Goal: Use online tool/utility: Utilize a website feature to perform a specific function

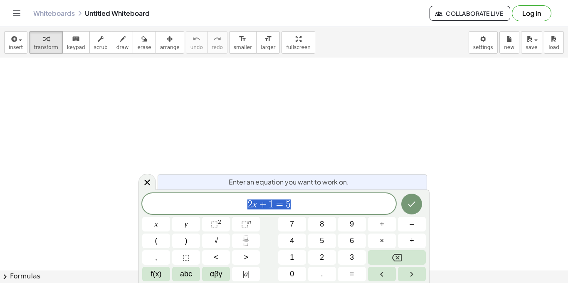
scroll to position [0, 0]
click at [202, 217] on button "⬚ 2" at bounding box center [216, 224] width 28 height 15
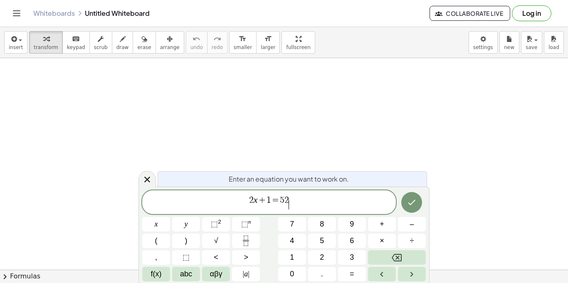
click at [309, 203] on span "2 x + 1 = 5 2 ​" at bounding box center [269, 202] width 254 height 15
click at [182, 178] on div "Enter an equation you want to work on." at bounding box center [292, 178] width 269 height 15
click at [413, 201] on icon "Done" at bounding box center [412, 203] width 10 height 10
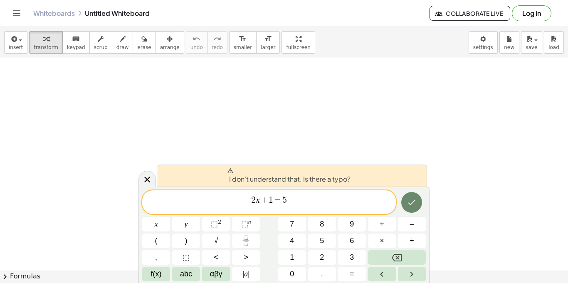
click at [413, 201] on icon "Done" at bounding box center [412, 203] width 10 height 10
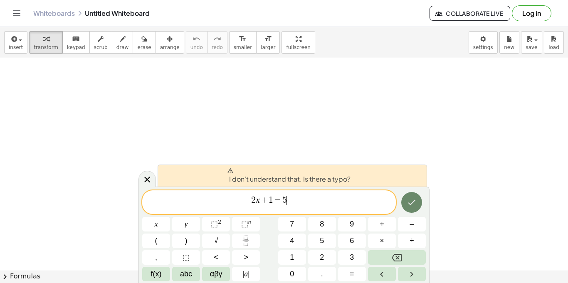
click at [413, 201] on icon "Done" at bounding box center [412, 203] width 10 height 10
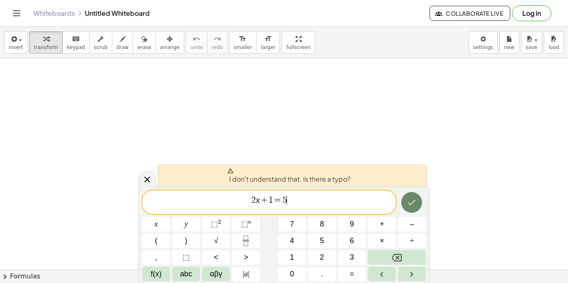
click at [413, 201] on icon "Done" at bounding box center [412, 203] width 10 height 10
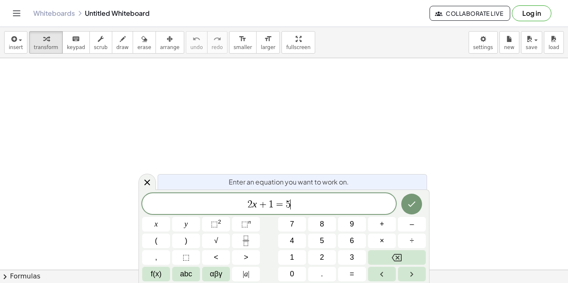
scroll to position [0, 0]
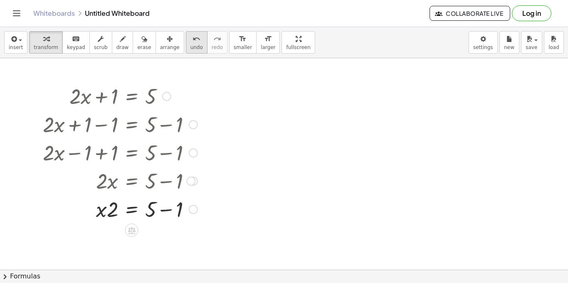
click at [193, 41] on icon "undo" at bounding box center [197, 39] width 8 height 10
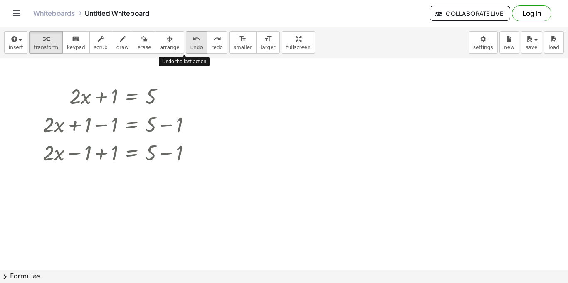
click at [193, 41] on icon "undo" at bounding box center [197, 39] width 8 height 10
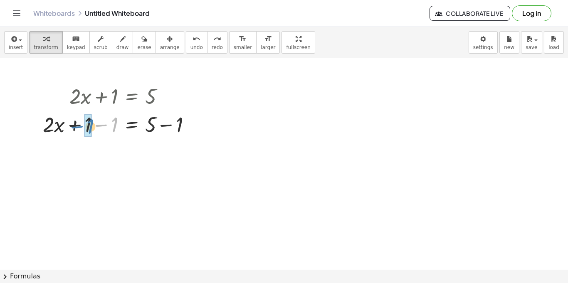
drag, startPoint x: 116, startPoint y: 123, endPoint x: 91, endPoint y: 124, distance: 24.2
click at [91, 124] on div at bounding box center [120, 124] width 163 height 28
drag, startPoint x: 180, startPoint y: 150, endPoint x: 153, endPoint y: 150, distance: 27.0
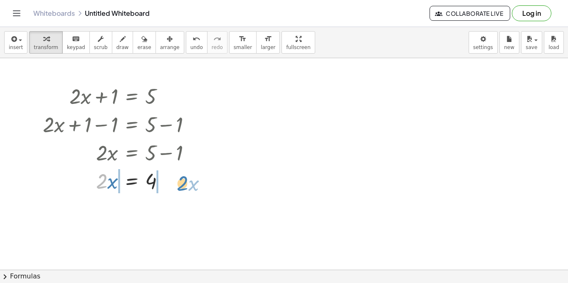
drag, startPoint x: 105, startPoint y: 183, endPoint x: 185, endPoint y: 185, distance: 79.9
click at [185, 185] on div at bounding box center [120, 180] width 163 height 28
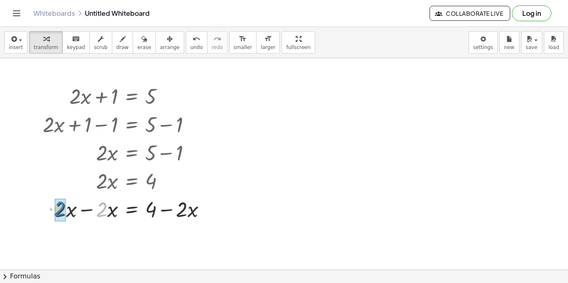
drag, startPoint x: 100, startPoint y: 211, endPoint x: 58, endPoint y: 212, distance: 42.4
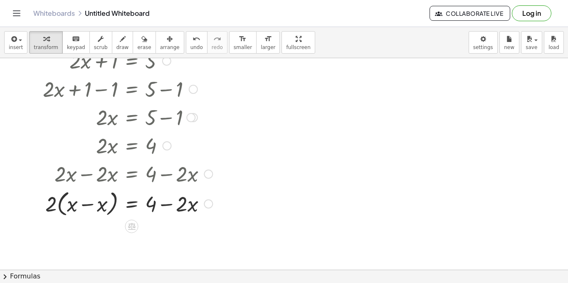
scroll to position [37, 0]
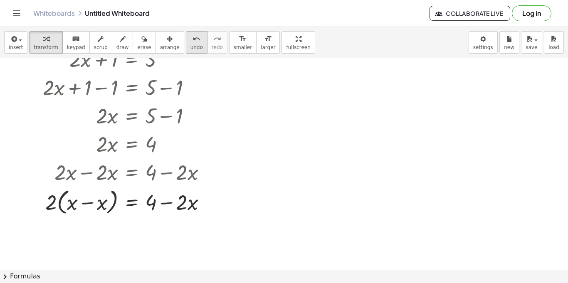
click at [190, 44] on span "undo" at bounding box center [196, 47] width 12 height 6
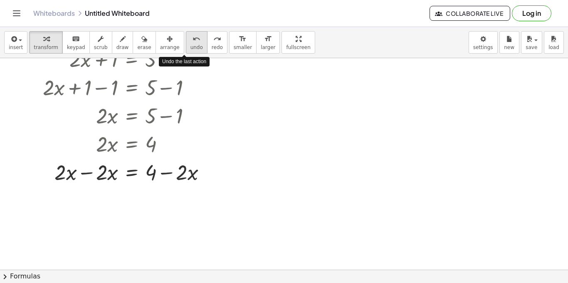
click at [190, 44] on span "undo" at bounding box center [196, 47] width 12 height 6
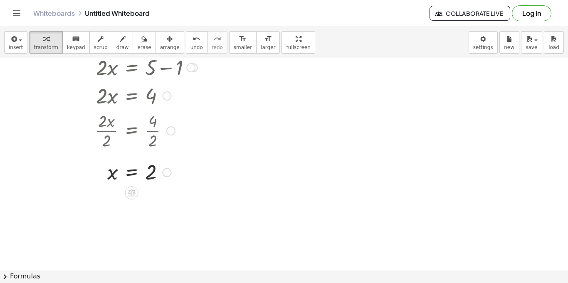
scroll to position [0, 0]
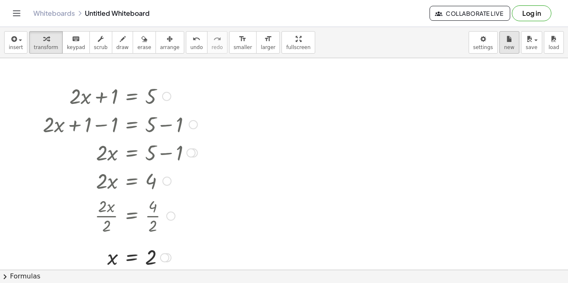
click at [511, 36] on icon "button" at bounding box center [509, 39] width 6 height 10
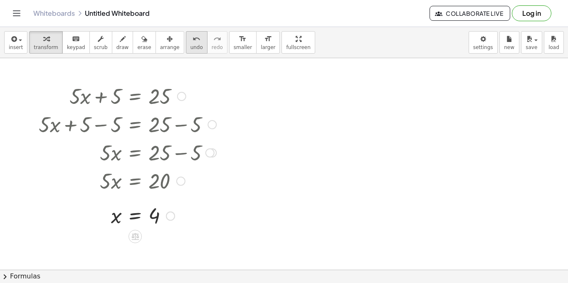
click at [193, 40] on icon "undo" at bounding box center [197, 39] width 8 height 10
drag, startPoint x: 114, startPoint y: 208, endPoint x: 112, endPoint y: 254, distance: 46.2
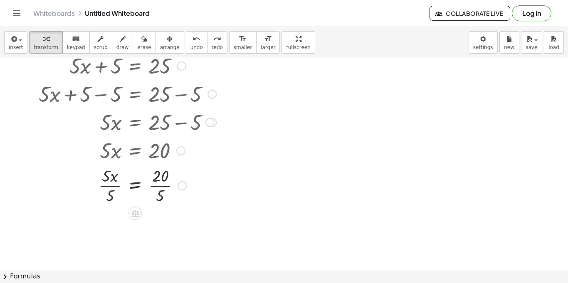
scroll to position [62, 0]
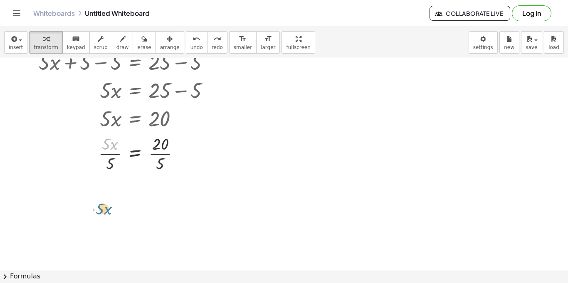
drag, startPoint x: 115, startPoint y: 141, endPoint x: 109, endPoint y: 201, distance: 60.2
click at [109, 201] on div "+ · 5 · x + 5 = 25 + · 5 · x + 5 − 5 = + 25 − 5 + · 5 · x + 0 = + 25 − 5 · 5 · …" at bounding box center [284, 234] width 568 height 477
drag, startPoint x: 113, startPoint y: 142, endPoint x: 119, endPoint y: 192, distance: 49.8
click at [113, 148] on div at bounding box center [121, 153] width 198 height 42
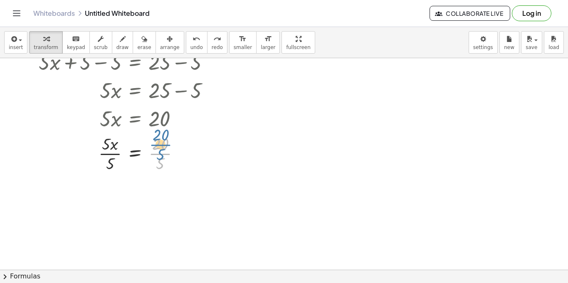
drag, startPoint x: 164, startPoint y: 158, endPoint x: 164, endPoint y: 153, distance: 5.0
click at [164, 153] on div at bounding box center [121, 153] width 198 height 42
drag, startPoint x: 163, startPoint y: 164, endPoint x: 165, endPoint y: 144, distance: 20.5
drag, startPoint x: 107, startPoint y: 206, endPoint x: 103, endPoint y: 183, distance: 23.7
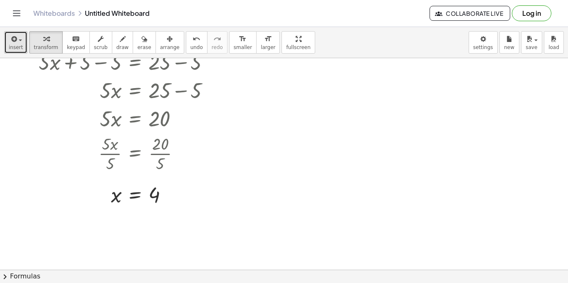
click at [12, 40] on icon "button" at bounding box center [13, 39] width 7 height 10
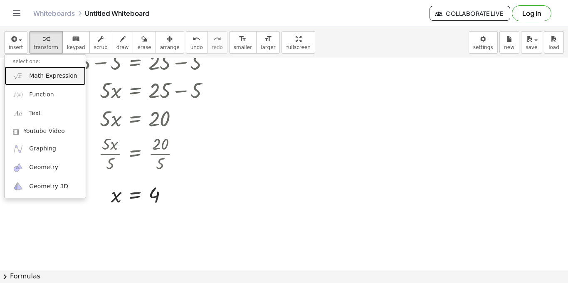
click at [57, 74] on span "Math Expression" at bounding box center [53, 76] width 48 height 8
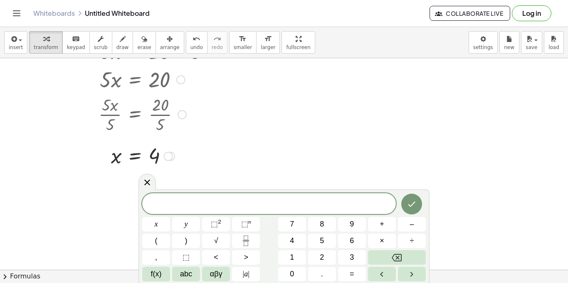
scroll to position [114, 0]
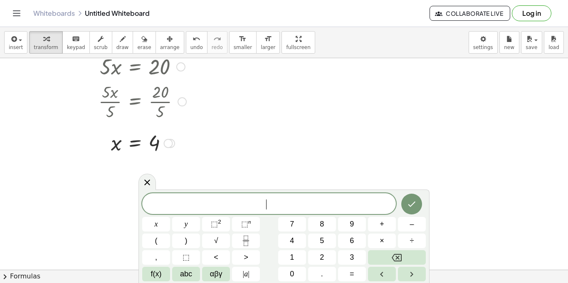
click at [158, 146] on div at bounding box center [128, 142] width 186 height 27
click at [194, 38] on button "undo undo" at bounding box center [197, 42] width 22 height 22
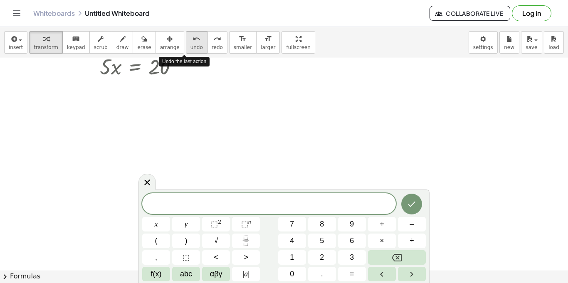
click at [194, 38] on button "undo undo" at bounding box center [197, 42] width 22 height 22
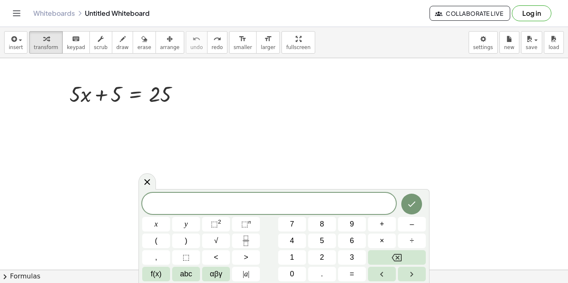
scroll to position [3, 0]
click at [69, 91] on div at bounding box center [63, 93] width 12 height 32
click at [79, 99] on div at bounding box center [127, 93] width 125 height 28
click at [79, 96] on div at bounding box center [127, 93] width 125 height 28
click at [506, 40] on div "button" at bounding box center [509, 39] width 11 height 10
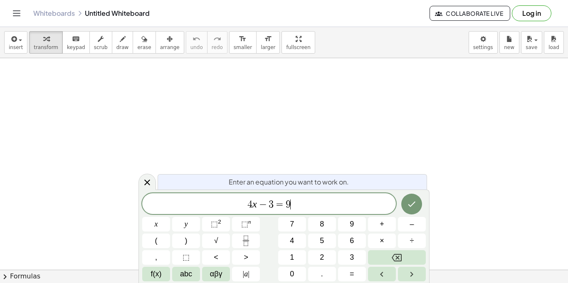
scroll to position [4, 0]
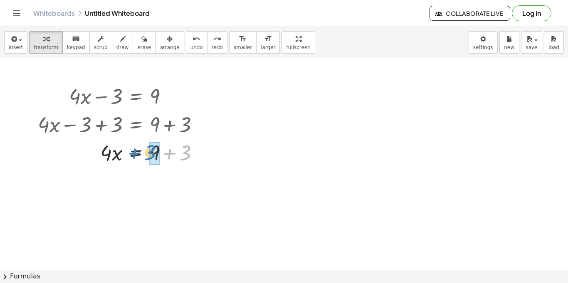
drag, startPoint x: 188, startPoint y: 155, endPoint x: 155, endPoint y: 155, distance: 33.3
drag, startPoint x: 158, startPoint y: 181, endPoint x: 154, endPoint y: 180, distance: 4.3
click at [154, 180] on div at bounding box center [122, 180] width 176 height 28
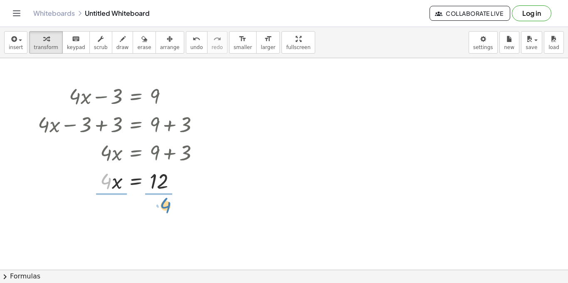
drag, startPoint x: 109, startPoint y: 185, endPoint x: 168, endPoint y: 210, distance: 63.0
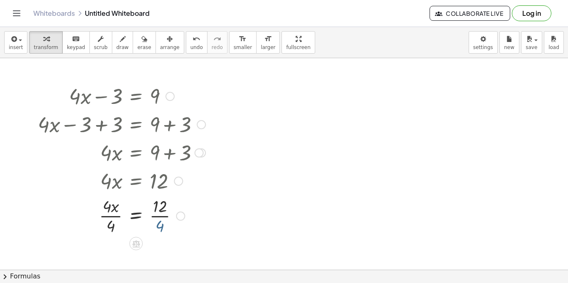
click at [153, 227] on div at bounding box center [122, 216] width 176 height 42
drag, startPoint x: 159, startPoint y: 227, endPoint x: 161, endPoint y: 204, distance: 23.0
drag, startPoint x: 108, startPoint y: 227, endPoint x: 109, endPoint y: 206, distance: 21.2
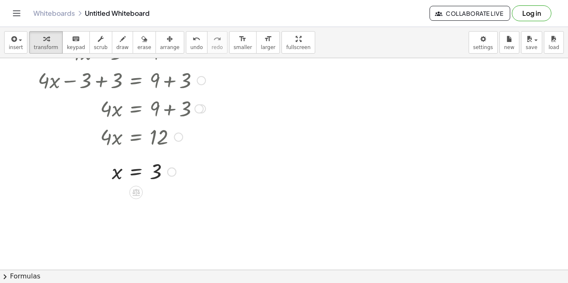
scroll to position [44, 0]
click at [147, 167] on div at bounding box center [122, 171] width 176 height 27
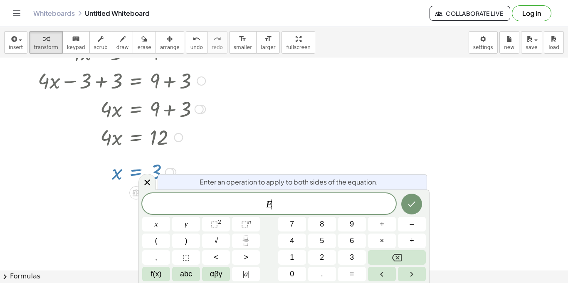
scroll to position [4, 0]
click at [151, 168] on div at bounding box center [122, 171] width 176 height 27
click at [83, 185] on div "+ · 4 · x − 3 = 9 + · 4 · x − 3 + 3 = + 9 + 3 + · 4 · x + 0 = + 9 + 3 · 4 · x =…" at bounding box center [118, 112] width 186 height 152
click at [150, 182] on icon at bounding box center [147, 183] width 10 height 10
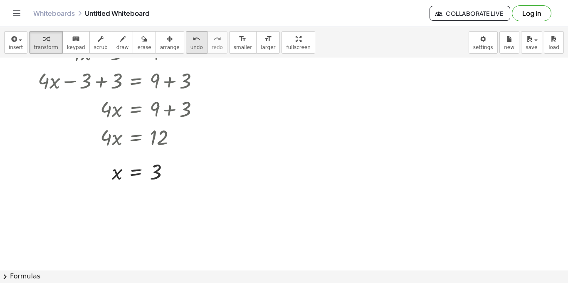
click at [193, 41] on icon "undo" at bounding box center [197, 39] width 8 height 10
click at [193, 42] on icon "undo" at bounding box center [197, 39] width 8 height 10
drag, startPoint x: 155, startPoint y: 181, endPoint x: 160, endPoint y: 161, distance: 21.3
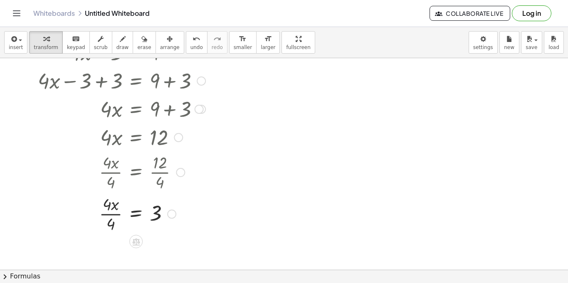
click at [114, 188] on div at bounding box center [126, 172] width 185 height 42
drag, startPoint x: 109, startPoint y: 222, endPoint x: 109, endPoint y: 203, distance: 19.1
